Goal: Transaction & Acquisition: Purchase product/service

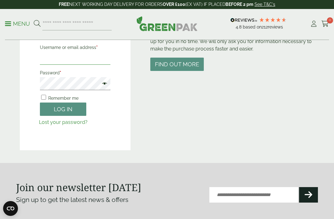
click at [97, 59] on input "Username or email address *" at bounding box center [75, 58] width 71 height 13
type input "**********"
click at [74, 107] on button "Log in" at bounding box center [63, 109] width 46 height 13
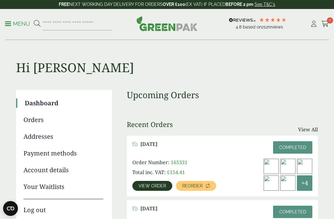
click at [158, 185] on span "View order" at bounding box center [153, 186] width 28 height 4
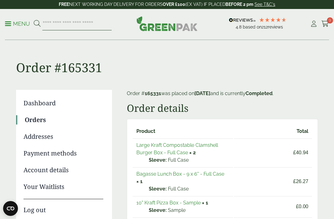
click at [91, 21] on input "search" at bounding box center [76, 23] width 69 height 13
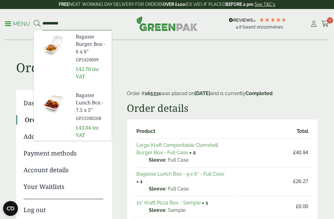
type input "*********"
click at [37, 24] on button at bounding box center [37, 24] width 7 height 8
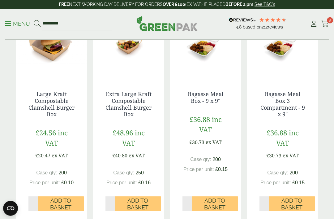
scroll to position [591, 0]
click at [72, 202] on span "Add to Basket" at bounding box center [61, 203] width 38 height 13
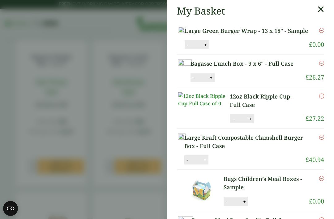
scroll to position [170, 0]
click at [323, 7] on icon at bounding box center [321, 9] width 7 height 9
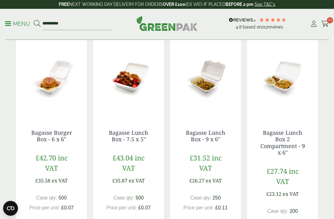
scroll to position [0, 0]
